Goal: Task Accomplishment & Management: Use online tool/utility

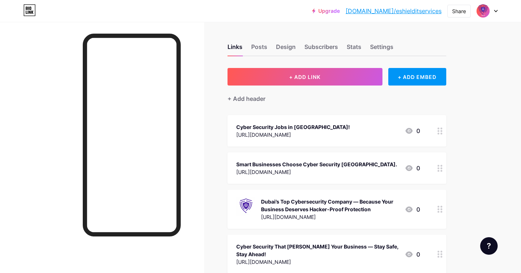
click at [497, 12] on div at bounding box center [487, 10] width 21 height 13
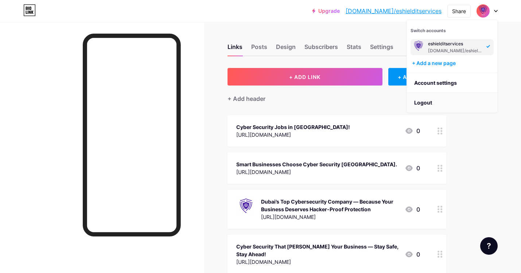
click at [444, 103] on li "Logout" at bounding box center [452, 103] width 91 height 20
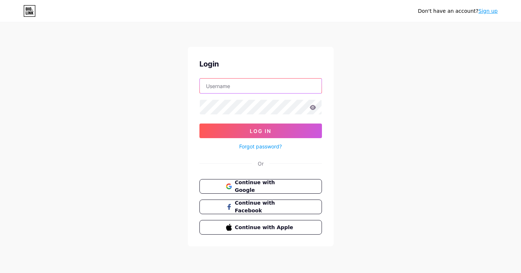
type input "[EMAIL_ADDRESS][DOMAIN_NAME]"
click at [255, 183] on span "Continue with Google" at bounding box center [265, 186] width 61 height 16
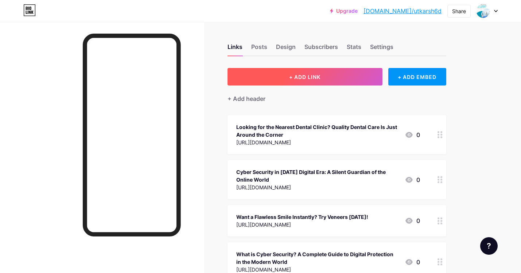
click at [278, 80] on button "+ ADD LINK" at bounding box center [305, 77] width 155 height 18
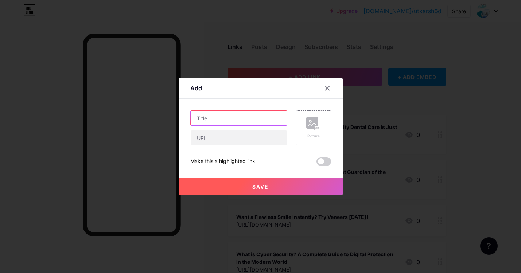
click at [245, 122] on input "text" at bounding box center [239, 118] width 96 height 15
paste input "Transforming Smiles with Expert Care and Advanced Dental Technology"
type input "Transforming Smiles with Expert Care and Advanced Dental Technology"
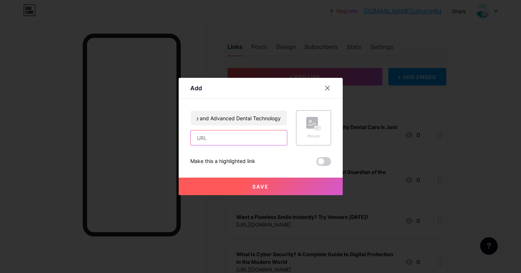
click at [231, 143] on input "text" at bounding box center [239, 137] width 96 height 15
paste input "https://topsmiledentalclinic.com/"
type input "https://topsmiledentalclinic.com/"
click at [309, 123] on rect at bounding box center [313, 123] width 12 height 12
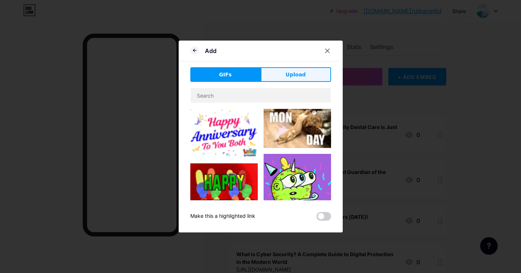
click at [285, 71] on button "Upload" at bounding box center [296, 74] width 70 height 15
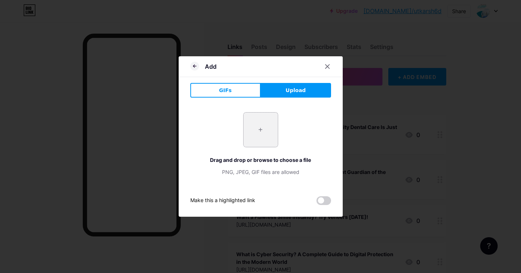
click at [247, 127] on input "file" at bounding box center [261, 129] width 34 height 34
type input "C:\fakepath\Best Smile Dental Clinic in Dubai.jpeg"
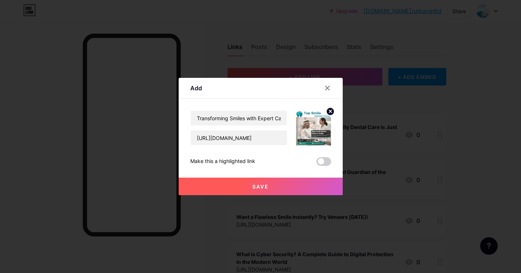
click at [278, 188] on button "Save" at bounding box center [261, 186] width 164 height 18
